Goal: Task Accomplishment & Management: Manage account settings

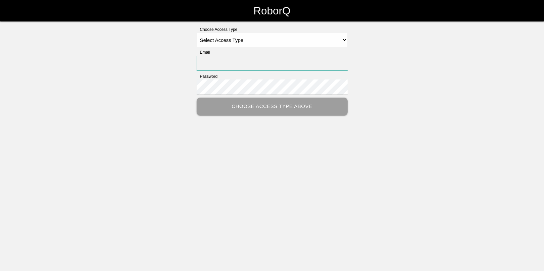
type input "[EMAIL_ADDRESS][DOMAIN_NAME]"
click at [239, 37] on select "Select Access Type Admin Customer Supervisor Worker" at bounding box center [272, 40] width 151 height 15
select select "Admin"
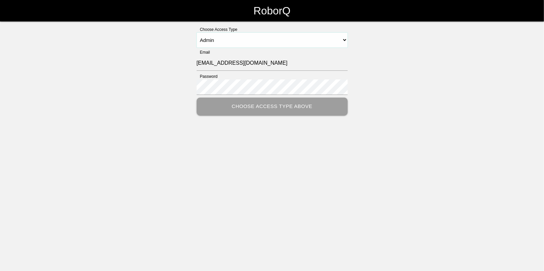
click at [197, 33] on select "Select Access Type Admin Customer Supervisor Worker" at bounding box center [272, 40] width 151 height 15
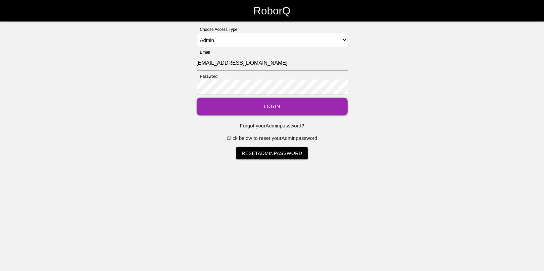
click at [286, 103] on button "Login" at bounding box center [272, 107] width 151 height 18
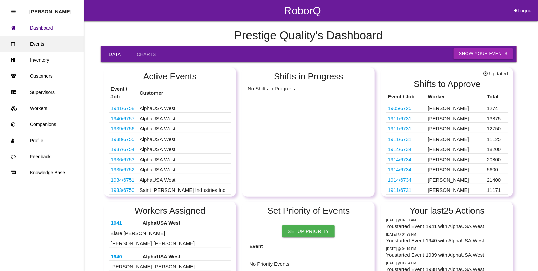
click at [42, 46] on link "Events" at bounding box center [41, 44] width 83 height 16
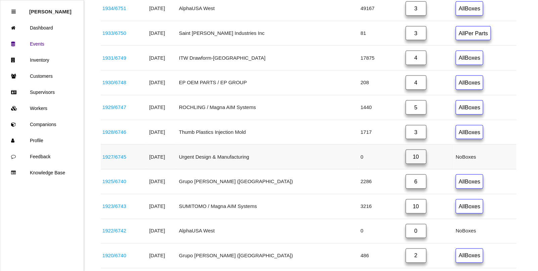
scroll to position [336, 0]
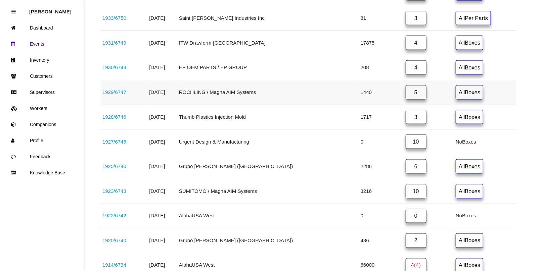
click at [107, 94] on link "1929 / 6747" at bounding box center [114, 92] width 24 height 6
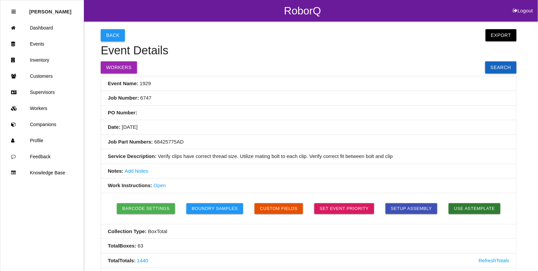
click at [108, 36] on button "Back" at bounding box center [113, 35] width 24 height 12
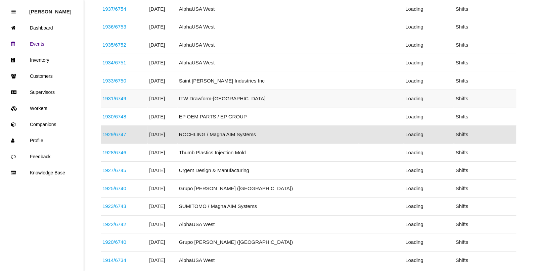
scroll to position [236, 0]
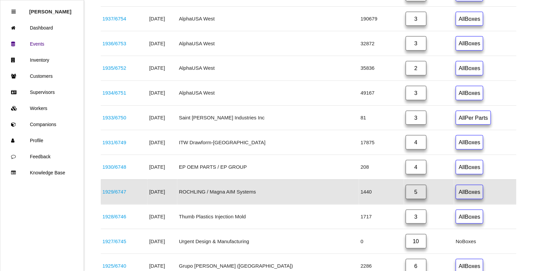
click at [413, 195] on link "5" at bounding box center [415, 192] width 21 height 14
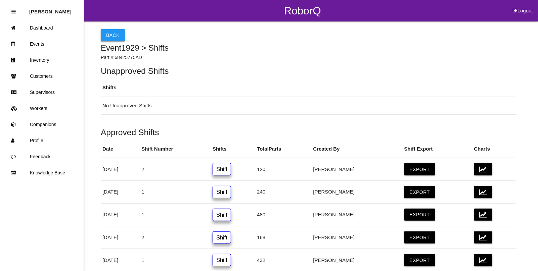
click at [106, 33] on button "Back" at bounding box center [113, 35] width 24 height 12
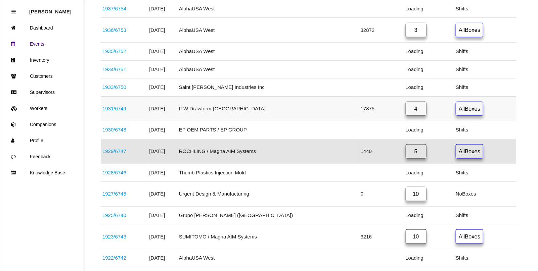
scroll to position [236, 0]
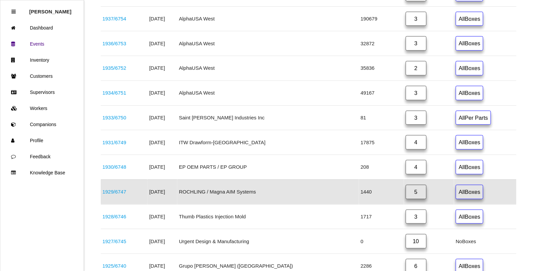
click at [121, 195] on link "1929 / 6747" at bounding box center [114, 192] width 24 height 6
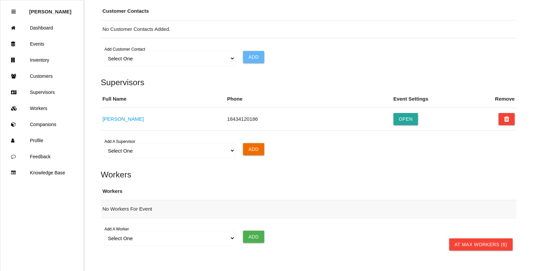
scroll to position [456, 0]
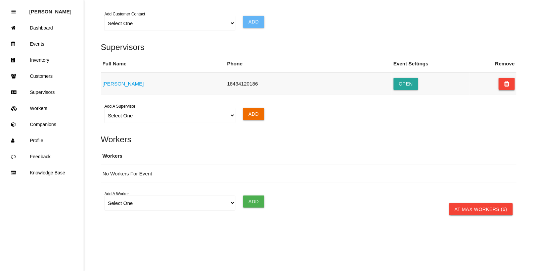
click at [507, 86] on icon at bounding box center [506, 84] width 5 height 12
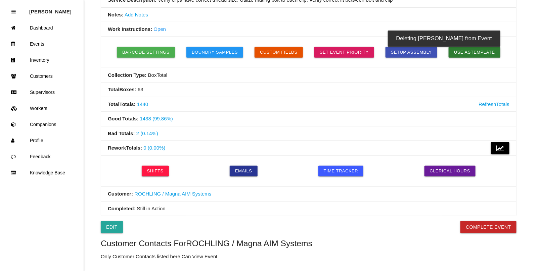
scroll to position [168, 0]
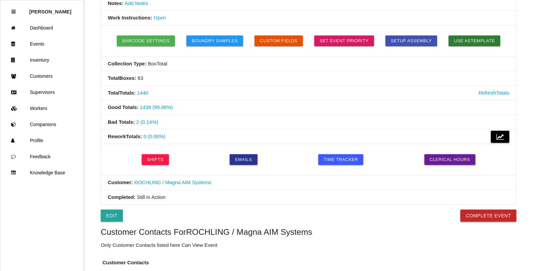
click at [483, 218] on button "Complete Event" at bounding box center [488, 216] width 56 height 12
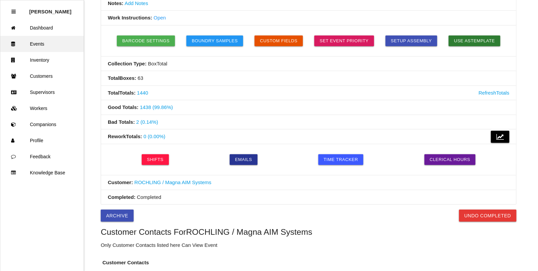
click at [39, 44] on link "Events" at bounding box center [41, 44] width 83 height 16
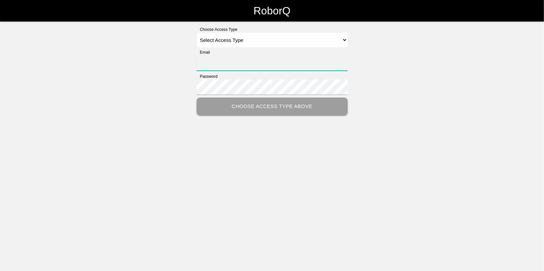
type input "[EMAIL_ADDRESS][DOMAIN_NAME]"
click at [216, 40] on select "Select Access Type Admin Customer Supervisor Worker" at bounding box center [272, 40] width 151 height 15
select select "Admin"
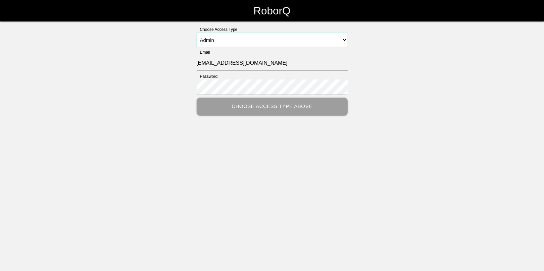
click at [197, 33] on select "Select Access Type Admin Customer Supervisor Worker" at bounding box center [272, 40] width 151 height 15
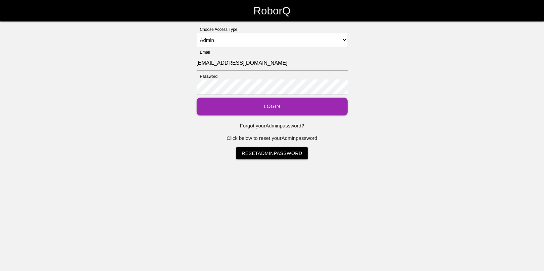
click at [270, 108] on button "Login" at bounding box center [272, 107] width 151 height 18
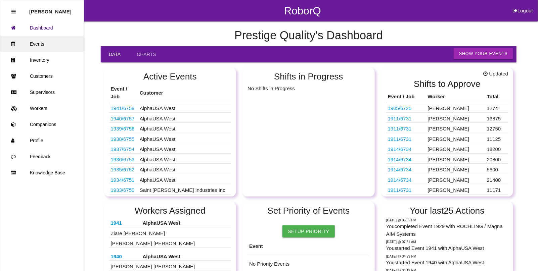
click at [29, 42] on link "Events" at bounding box center [41, 44] width 83 height 16
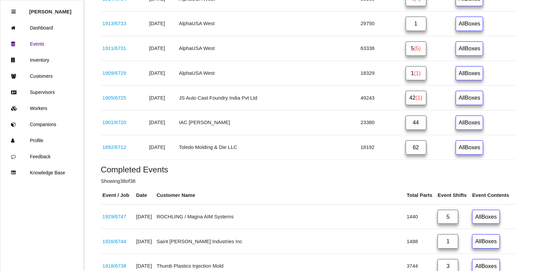
scroll to position [587, 0]
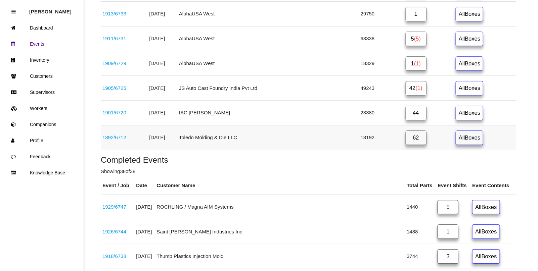
click at [405, 143] on link "62" at bounding box center [415, 138] width 21 height 14
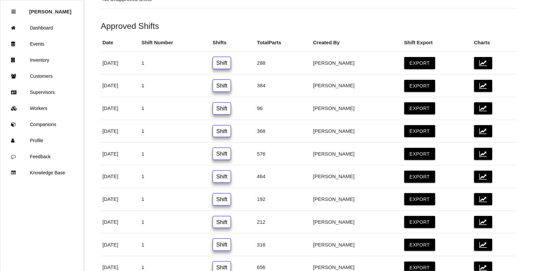
scroll to position [126, 0]
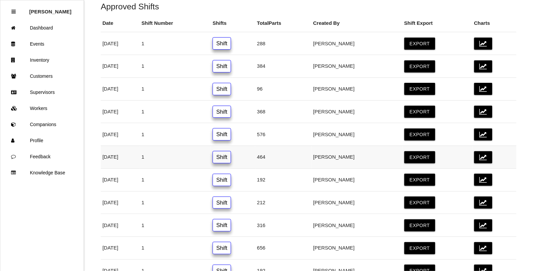
click at [231, 162] on link "Shift" at bounding box center [221, 157] width 18 height 12
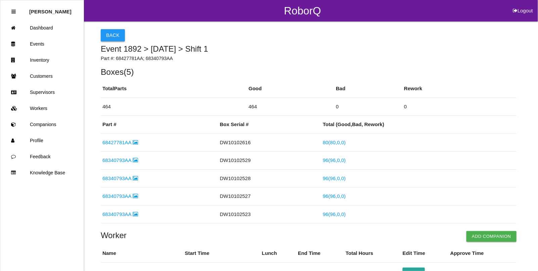
click at [110, 36] on button "Back" at bounding box center [113, 35] width 24 height 12
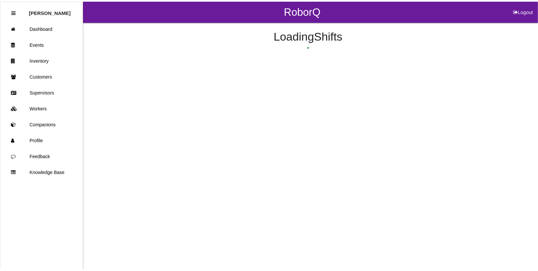
scroll to position [149, 0]
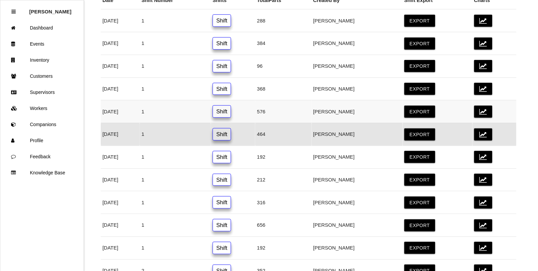
click at [231, 113] on link "Shift" at bounding box center [221, 111] width 18 height 12
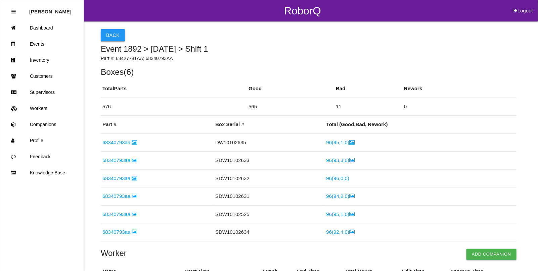
click at [113, 33] on button "Back" at bounding box center [113, 35] width 24 height 12
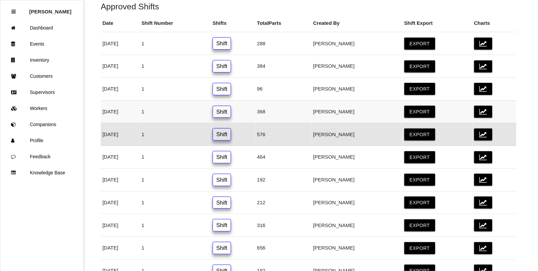
click at [231, 114] on link "Shift" at bounding box center [221, 112] width 18 height 12
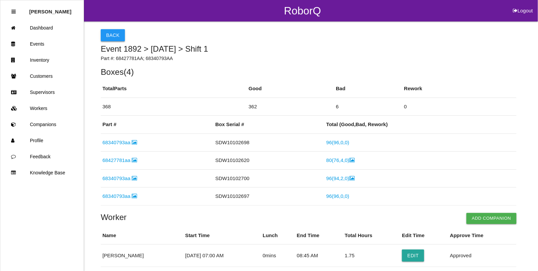
click at [110, 37] on button "Back" at bounding box center [113, 35] width 24 height 12
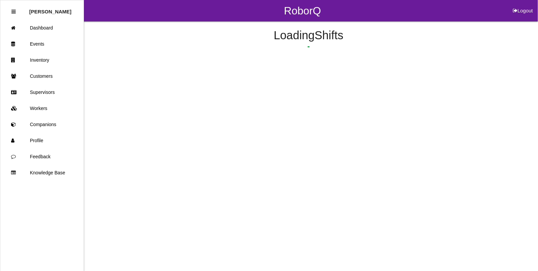
scroll to position [103, 0]
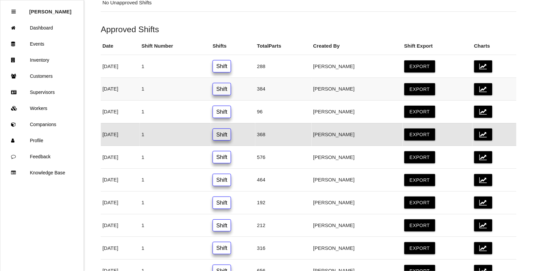
click at [231, 93] on link "Shift" at bounding box center [221, 89] width 18 height 12
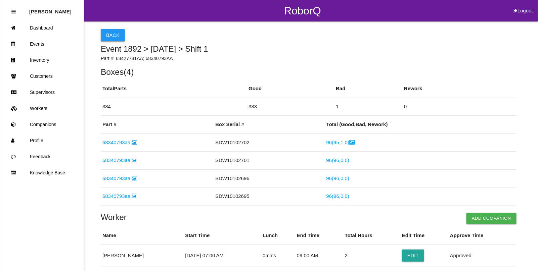
click at [109, 37] on button "Back" at bounding box center [113, 35] width 24 height 12
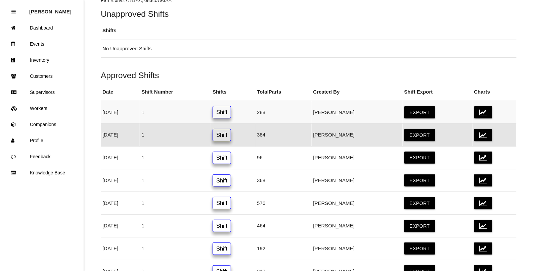
click at [231, 109] on link "Shift" at bounding box center [221, 112] width 18 height 12
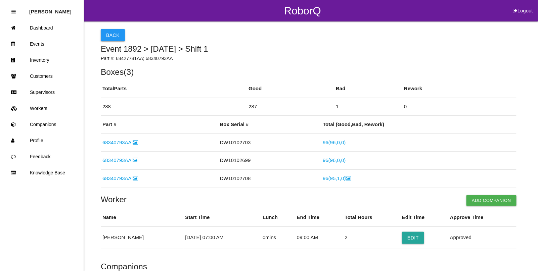
click at [522, 5] on button "Logout" at bounding box center [522, 2] width 30 height 5
select select "Admin"
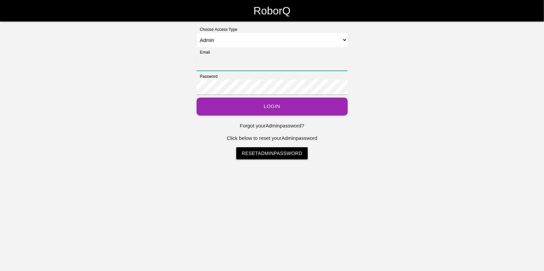
type input "[EMAIL_ADDRESS][DOMAIN_NAME]"
